Goal: Transaction & Acquisition: Purchase product/service

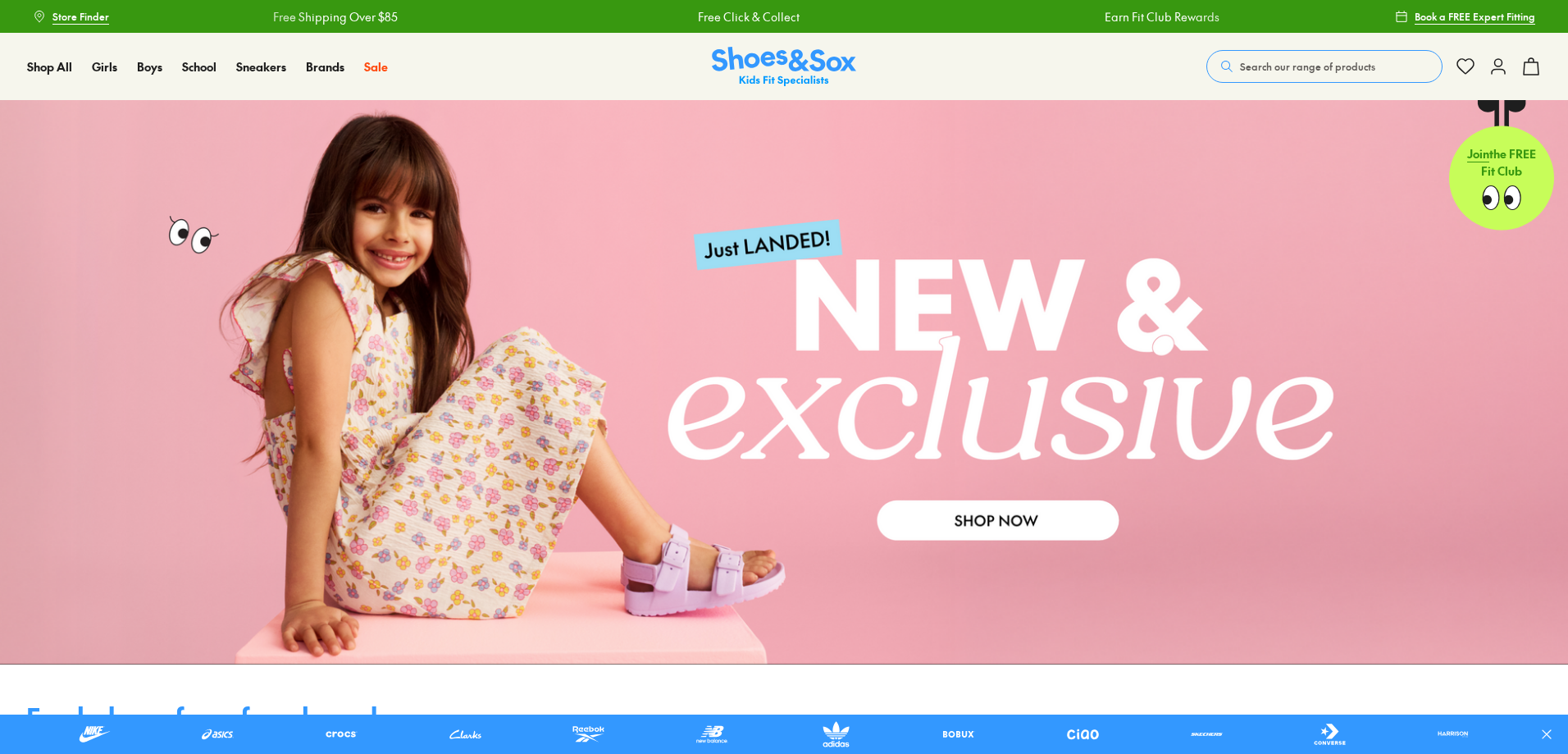
click at [1280, 64] on span "Search our range of products" at bounding box center [1308, 66] width 135 height 15
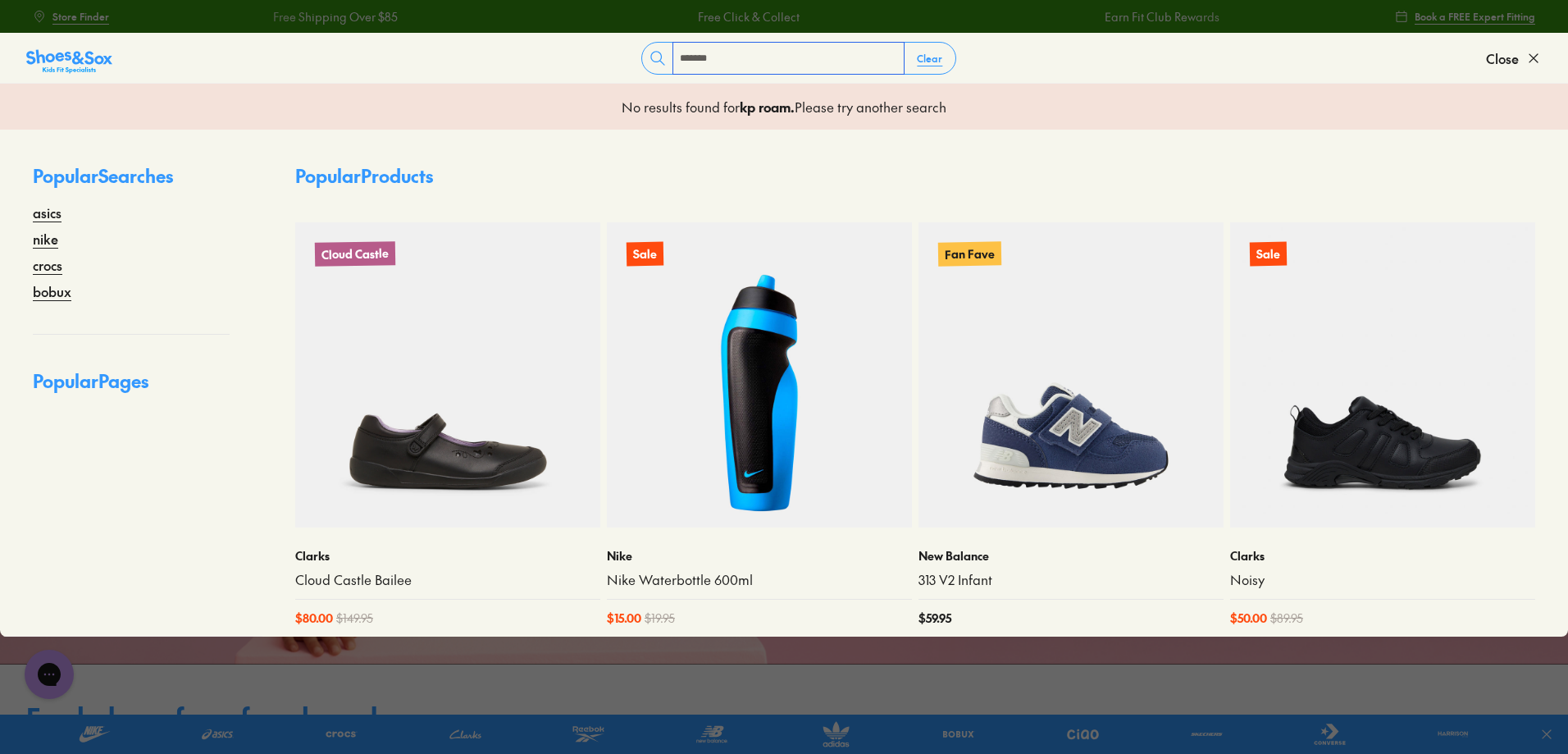
type input "*******"
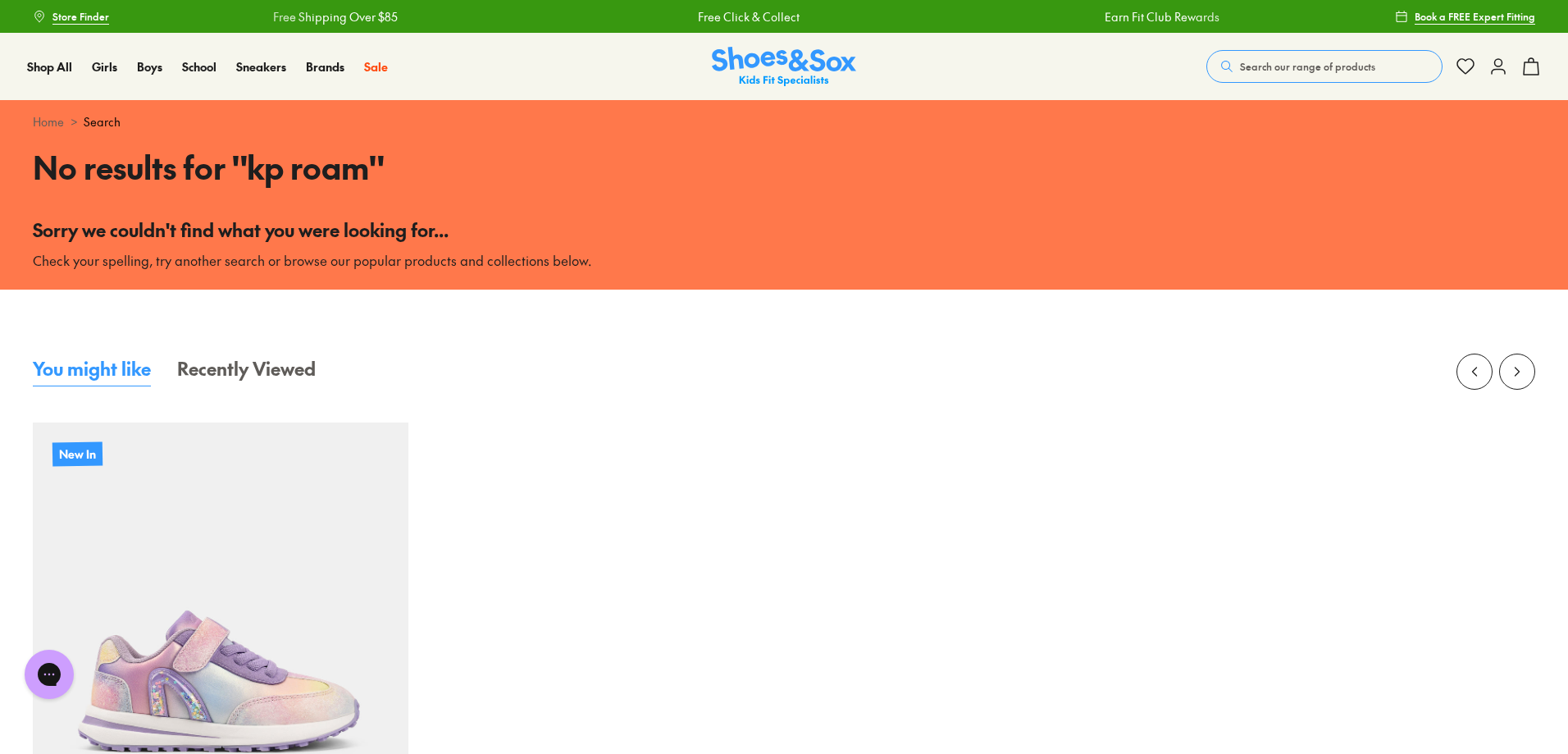
click at [1270, 66] on span "Search our range of products" at bounding box center [1308, 66] width 135 height 15
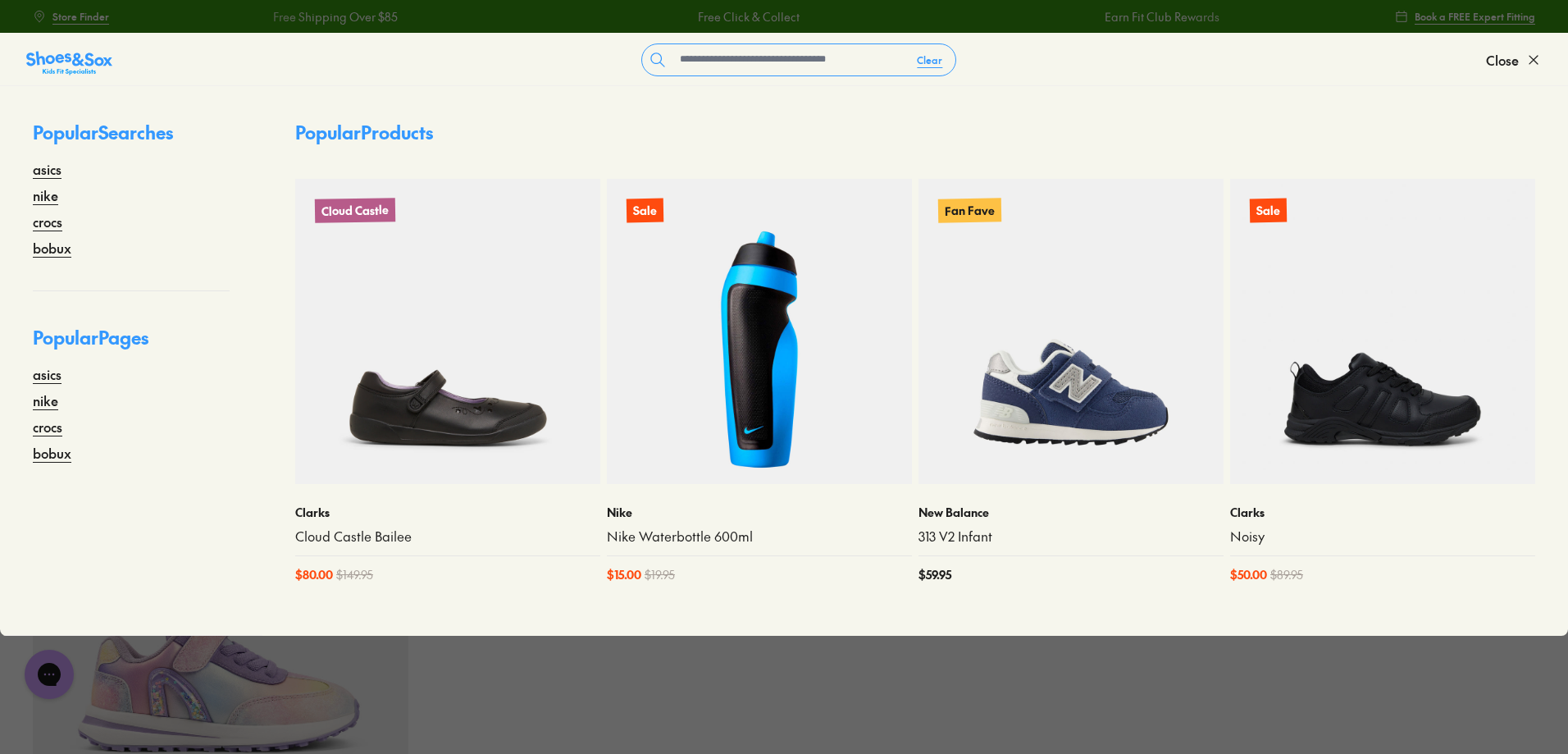
click at [1261, 64] on form "Clear" at bounding box center [799, 60] width 1374 height 33
drag, startPoint x: 681, startPoint y: 47, endPoint x: 701, endPoint y: 47, distance: 20.0
click at [688, 46] on input "text" at bounding box center [789, 60] width 230 height 31
click at [702, 44] on input "text" at bounding box center [789, 60] width 230 height 31
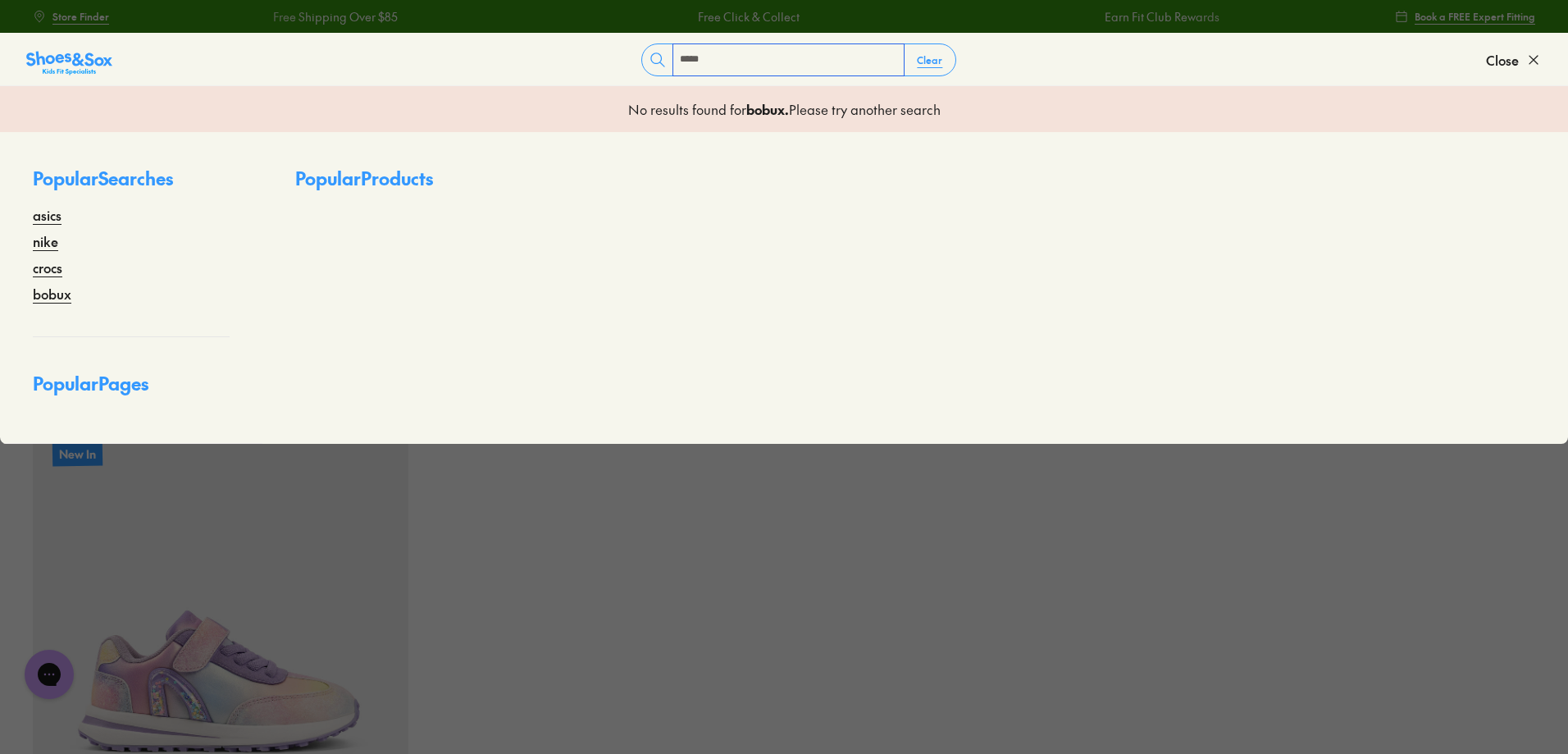
type input "*****"
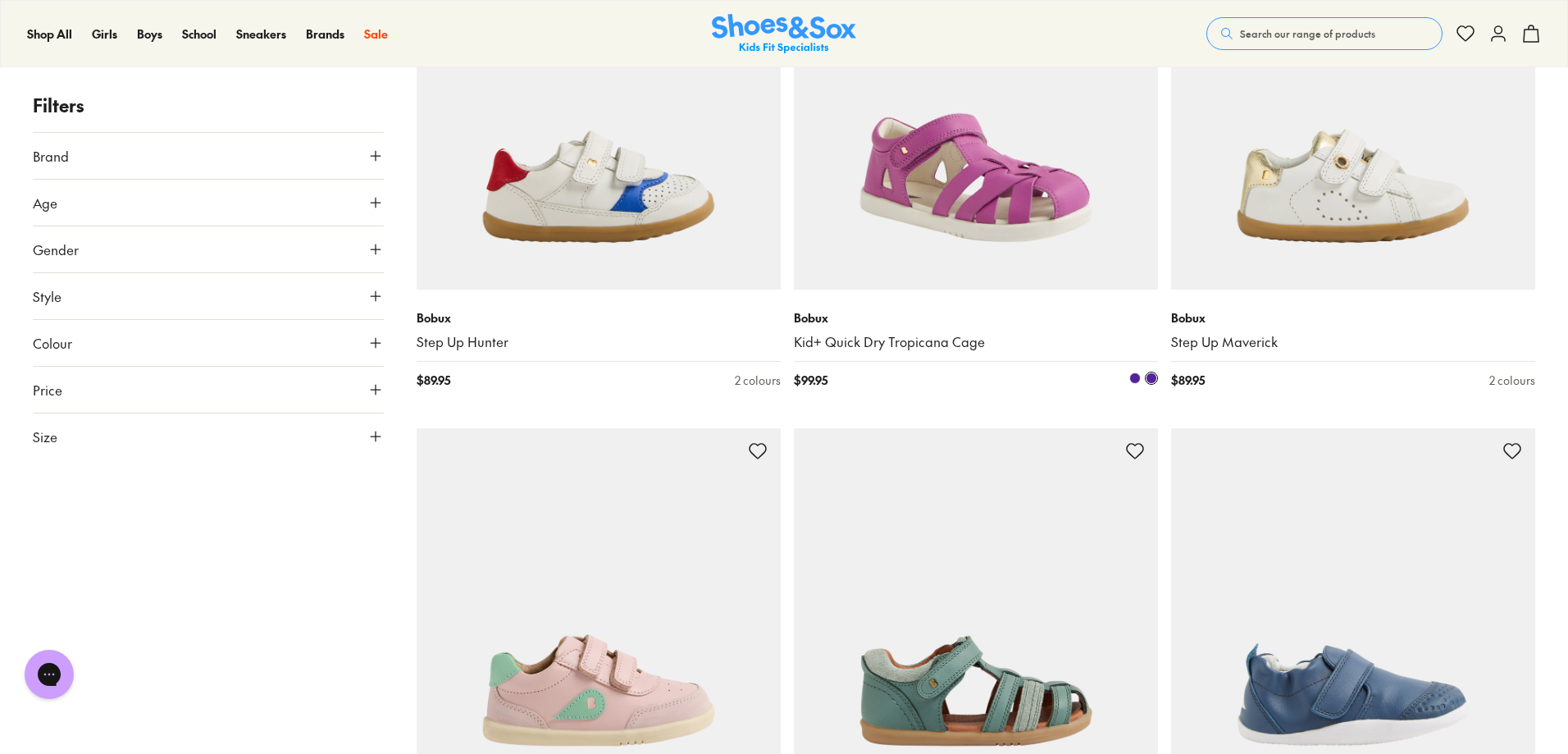
click at [1017, 248] on img at bounding box center [975, 107] width 364 height 364
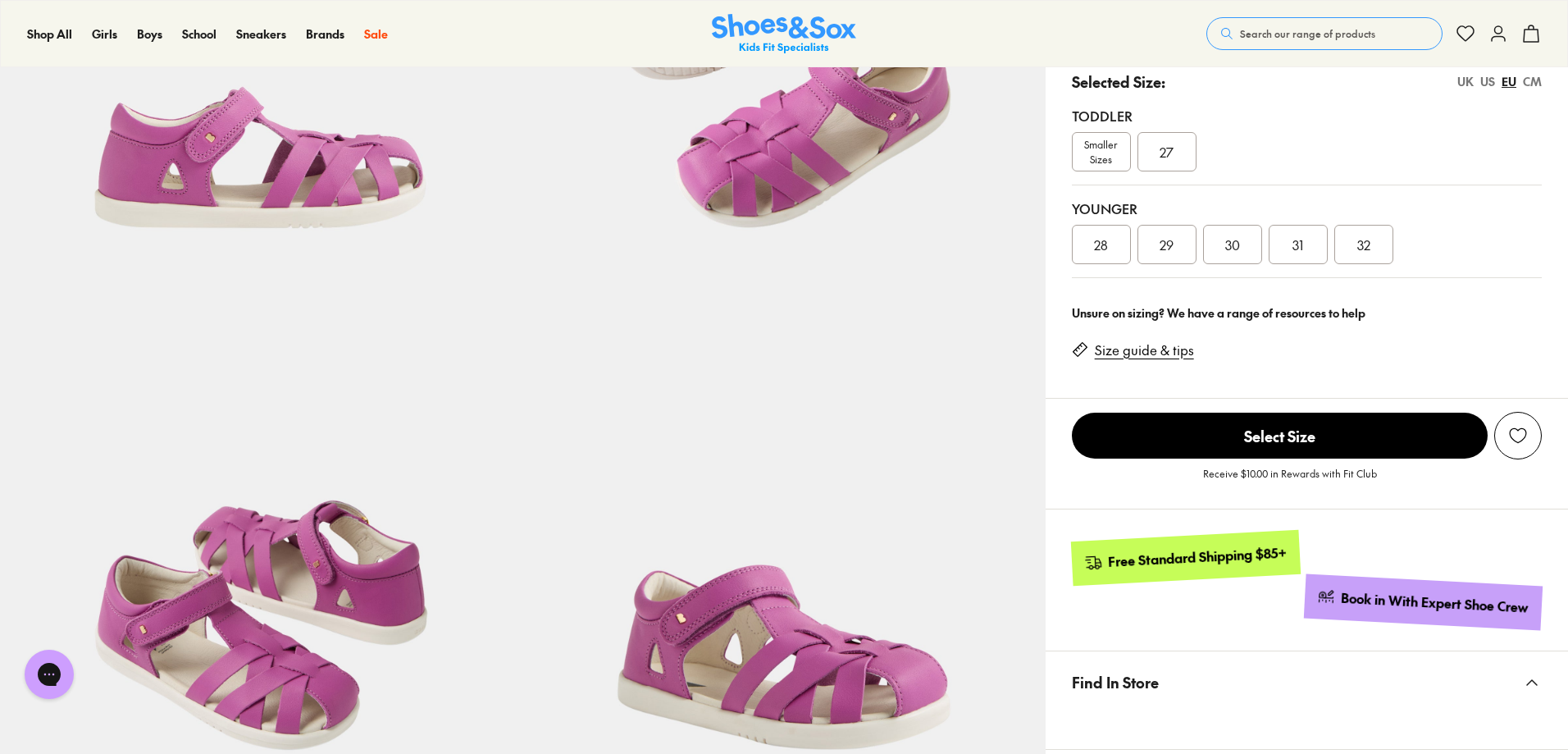
select select "*"
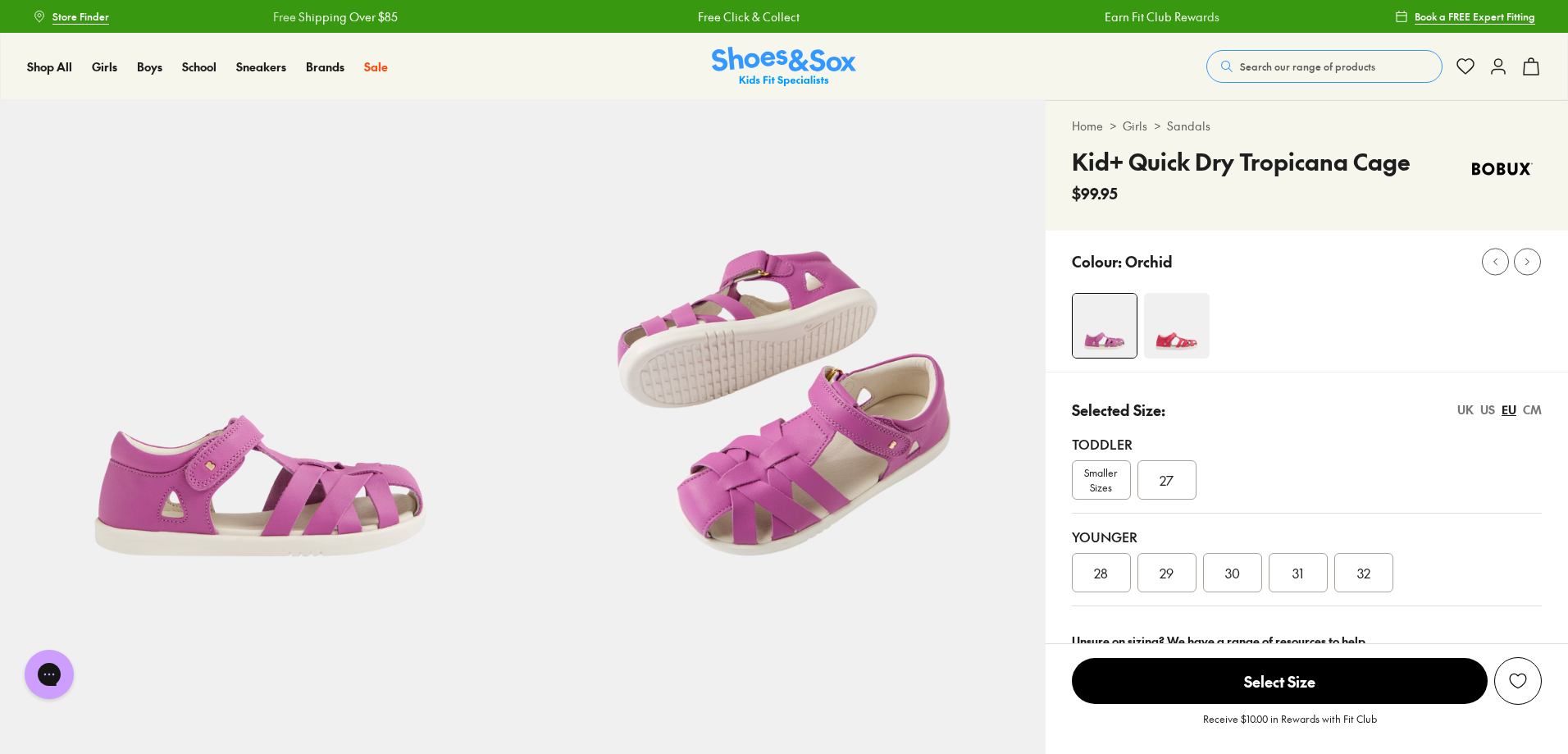
click at [1199, 357] on img at bounding box center [1177, 326] width 65 height 65
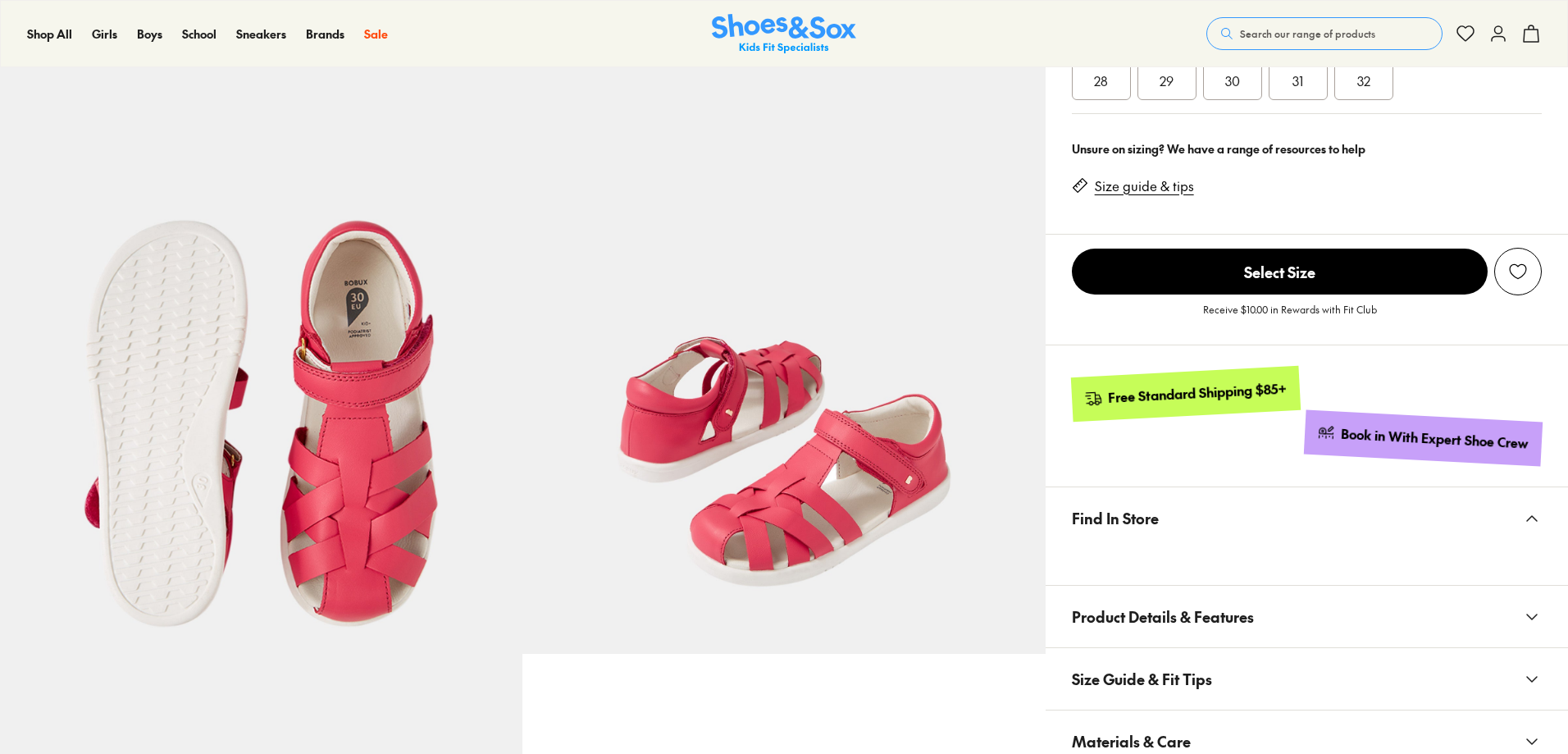
select select "*"
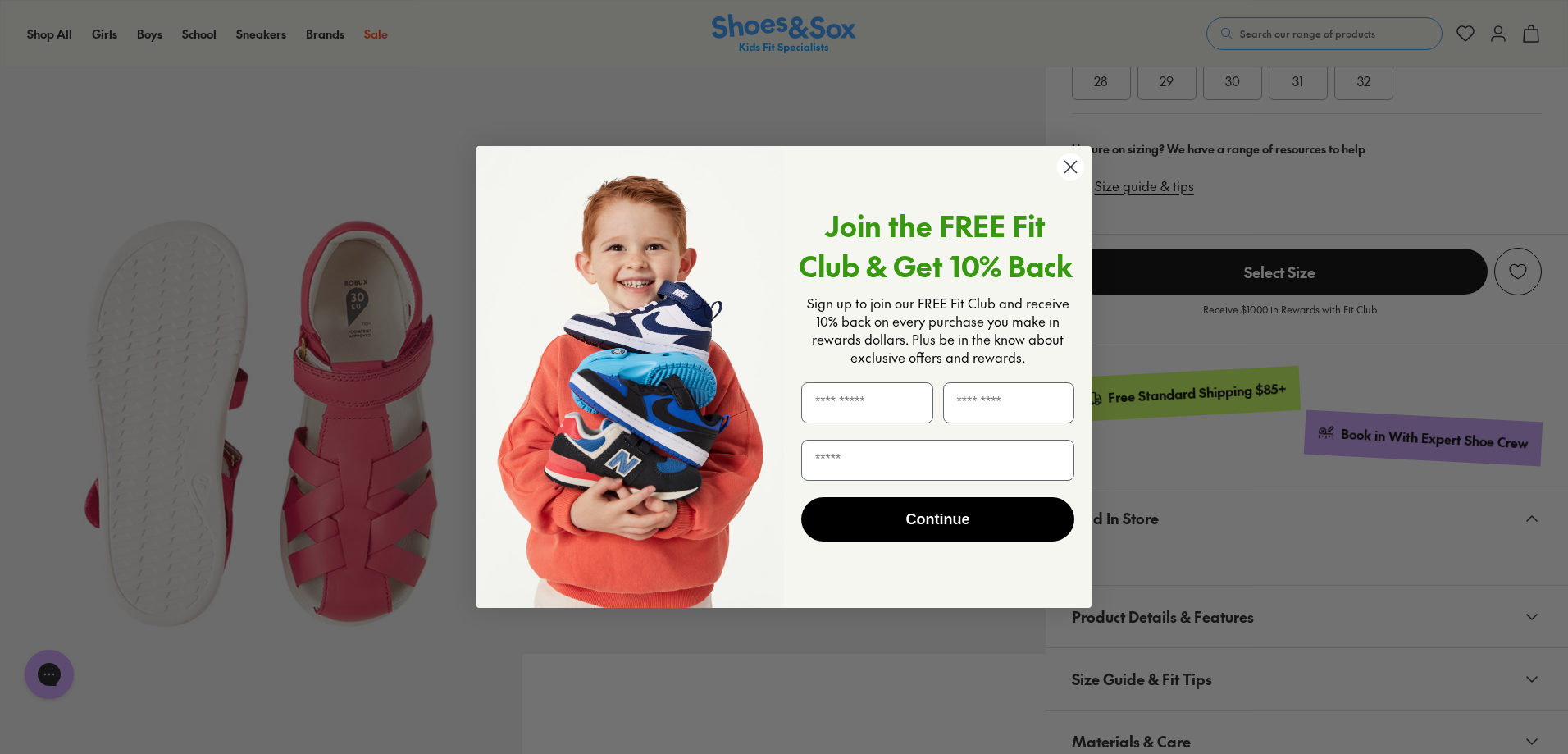
click at [1067, 165] on circle "Close dialog" at bounding box center [1071, 167] width 27 height 27
